Goal: Transaction & Acquisition: Book appointment/travel/reservation

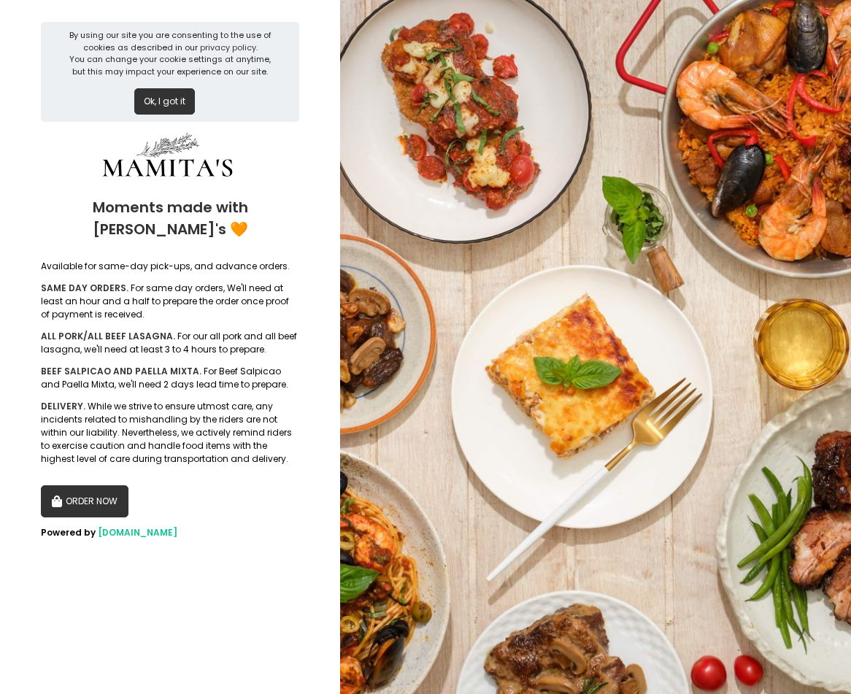
click at [101, 489] on button "ORDER NOW" at bounding box center [85, 501] width 88 height 32
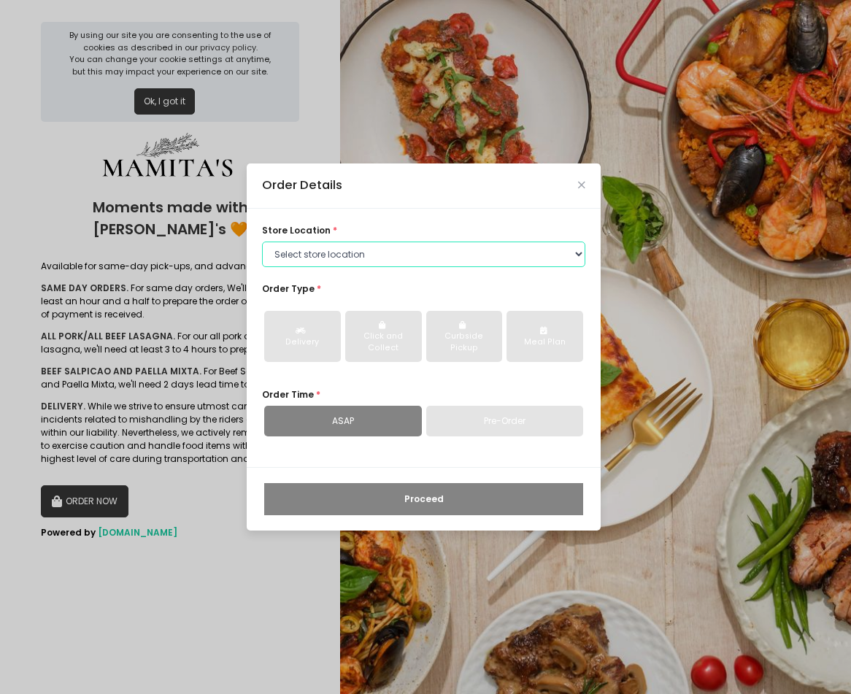
click at [328, 260] on select "Select store location Mamitas PH - [GEOGRAPHIC_DATA] Mamitas PH - [GEOGRAPHIC_D…" at bounding box center [423, 255] width 323 height 26
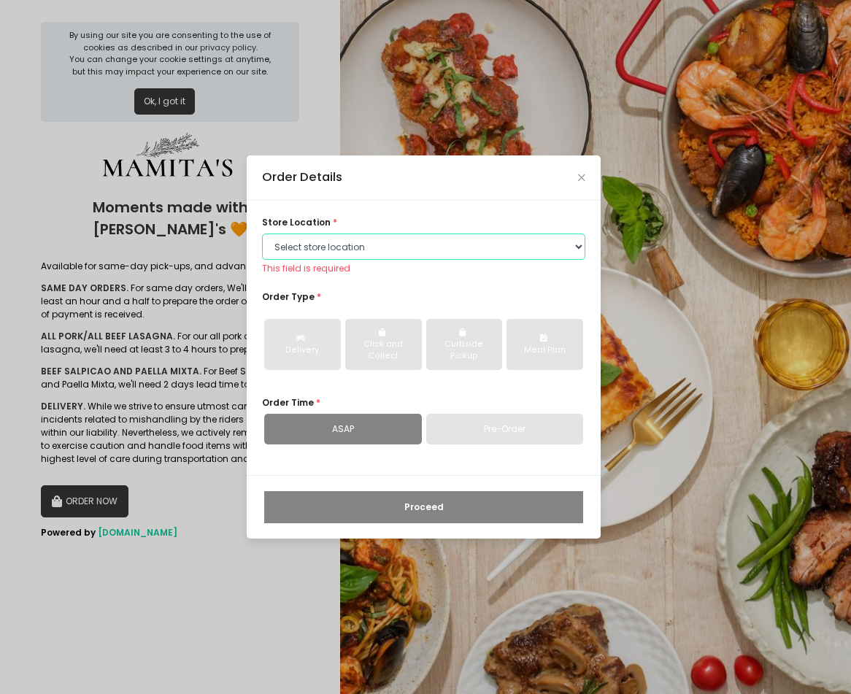
click at [376, 244] on select "Select store location Mamitas PH - [GEOGRAPHIC_DATA] Mamitas PH - [GEOGRAPHIC_D…" at bounding box center [423, 246] width 323 height 26
click at [390, 252] on select "Select store location Mamitas PH - [GEOGRAPHIC_DATA] Mamitas PH - [GEOGRAPHIC_D…" at bounding box center [423, 246] width 323 height 26
select select "6602978951b8268a02d72b28"
click at [262, 241] on select "Select store location Mamitas PH - [GEOGRAPHIC_DATA] Mamitas PH - [GEOGRAPHIC_D…" at bounding box center [423, 246] width 323 height 26
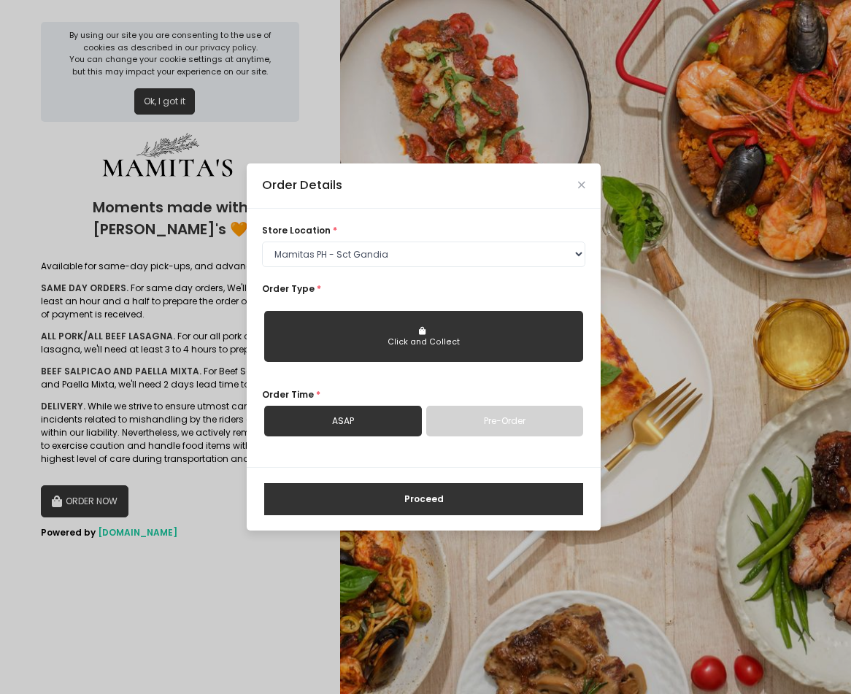
click at [342, 338] on div "Click and Collect" at bounding box center [424, 342] width 300 height 12
click at [460, 344] on div "Click and Collect" at bounding box center [424, 342] width 300 height 12
click at [399, 324] on button "Click and Collect" at bounding box center [423, 336] width 319 height 51
click at [338, 422] on link "ASAP" at bounding box center [343, 421] width 158 height 31
click at [490, 427] on link "Pre-Order" at bounding box center [505, 421] width 158 height 31
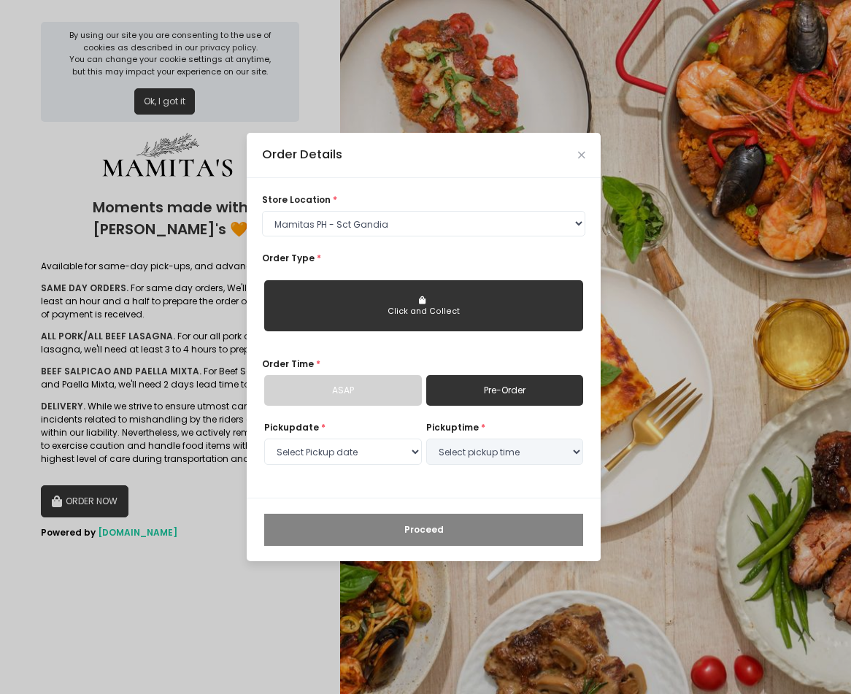
select select "[DATE]"
click at [363, 450] on select "Select Pickup date [DATE] [DATE] [DATE] [DATE] [DATE] [DATE] [DATE] [DATE] [DAT…" at bounding box center [343, 452] width 158 height 26
click at [264, 439] on select "Select Pickup date [DATE] [DATE] [DATE] [DATE] [DATE] [DATE] [DATE] [DATE] [DAT…" at bounding box center [343, 452] width 158 height 26
click at [514, 456] on select "Select pickup time 02:30 PM - 03:00 PM 03:00 PM - 03:30 PM 03:30 PM - 04:00 PM …" at bounding box center [505, 452] width 158 height 26
click at [506, 166] on div "Order Details" at bounding box center [424, 155] width 354 height 45
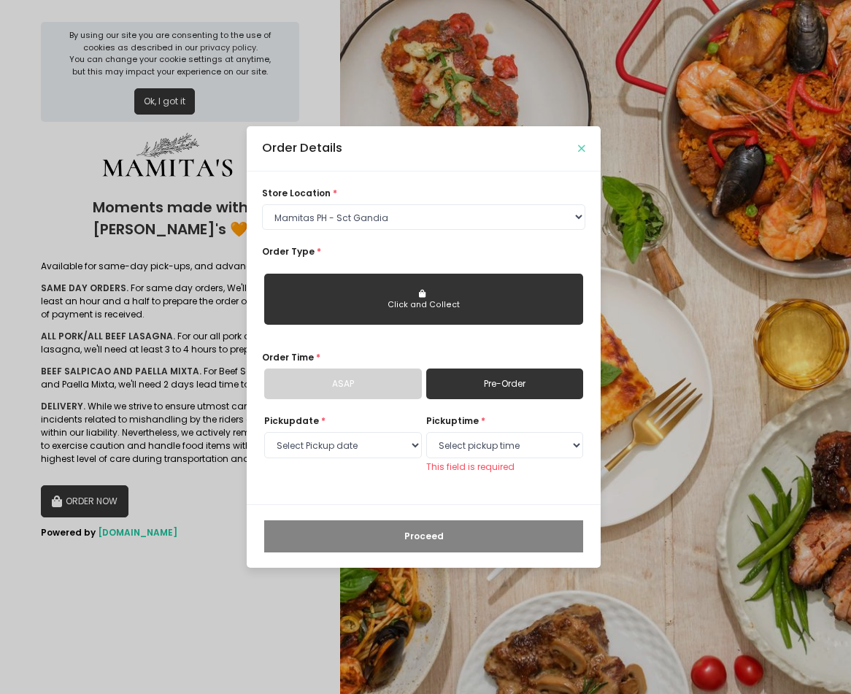
click at [583, 144] on icon "Close" at bounding box center [581, 148] width 7 height 9
